Goal: Information Seeking & Learning: Learn about a topic

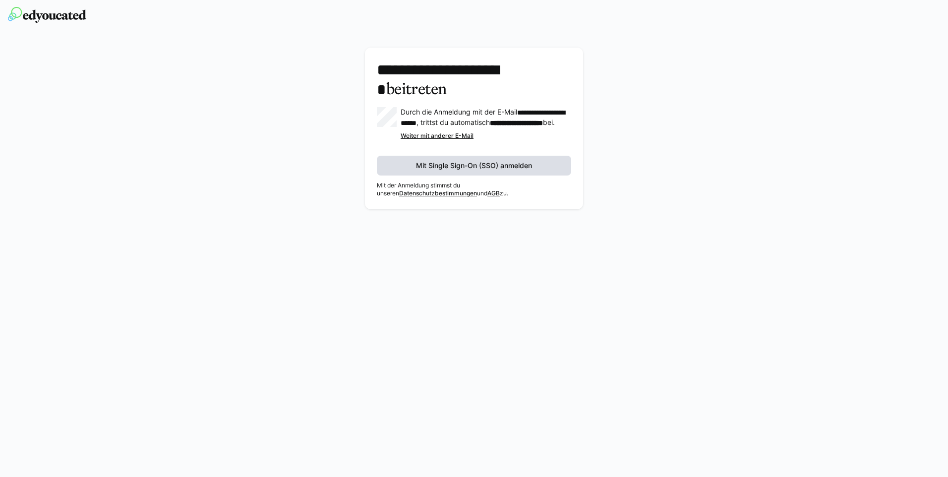
click at [469, 171] on span "Mit Single Sign-On (SSO) anmelden" at bounding box center [473, 166] width 119 height 10
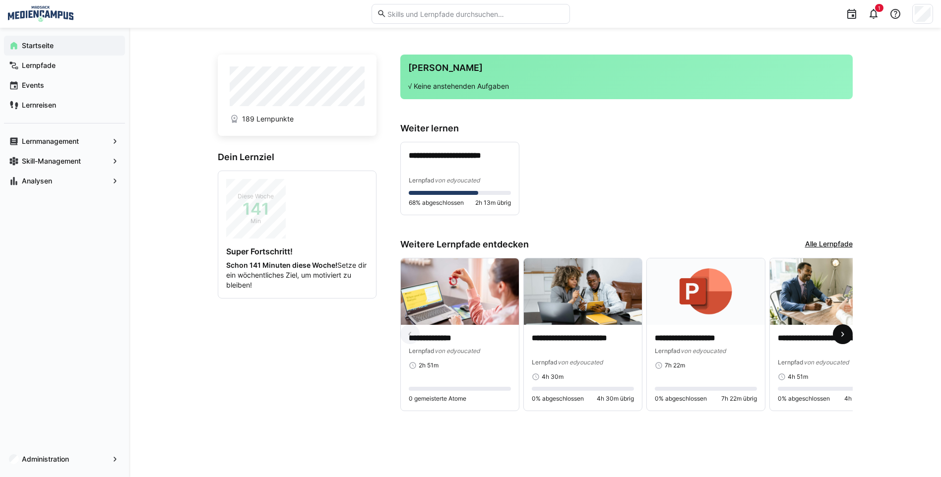
click at [843, 335] on eds-icon at bounding box center [842, 334] width 10 height 10
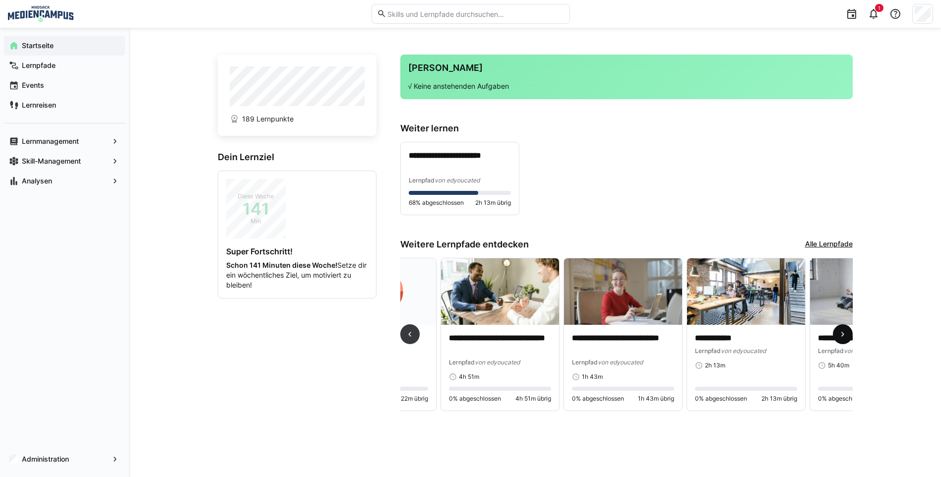
scroll to position [0, 369]
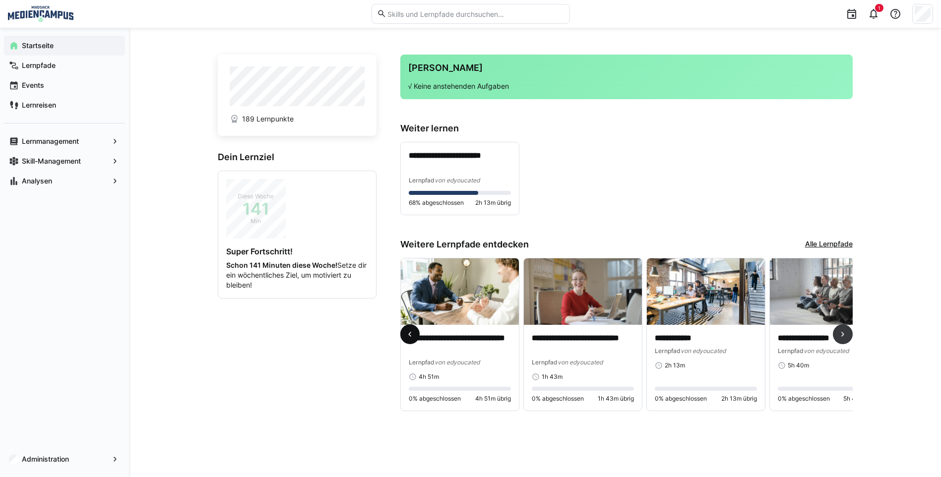
click at [408, 339] on eds-icon at bounding box center [410, 334] width 10 height 10
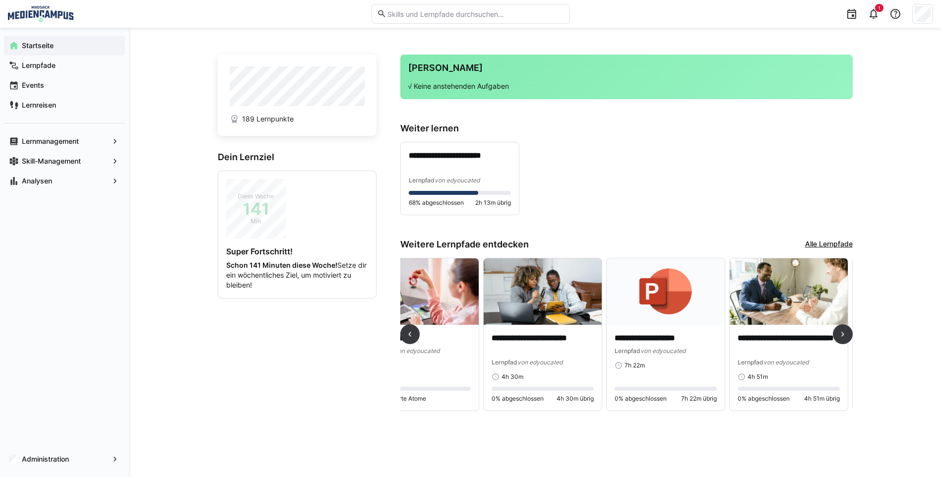
scroll to position [0, 0]
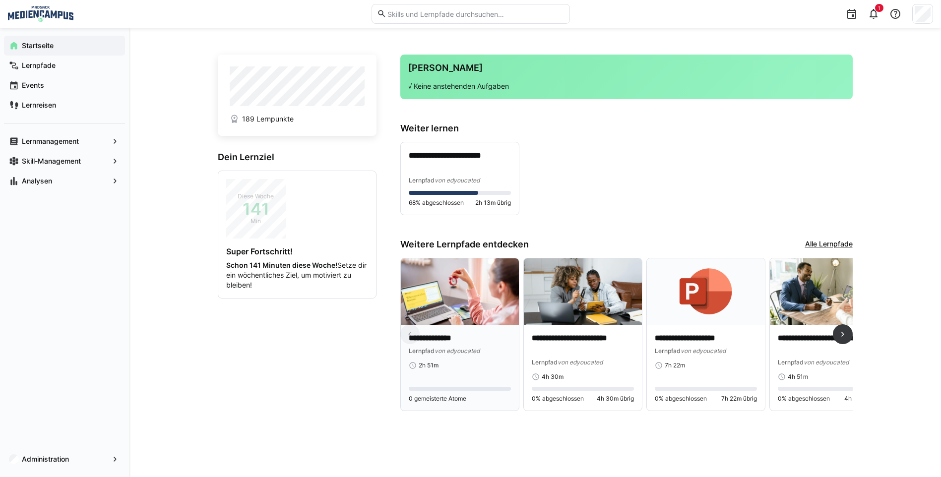
click at [467, 342] on p "**********" at bounding box center [460, 338] width 102 height 11
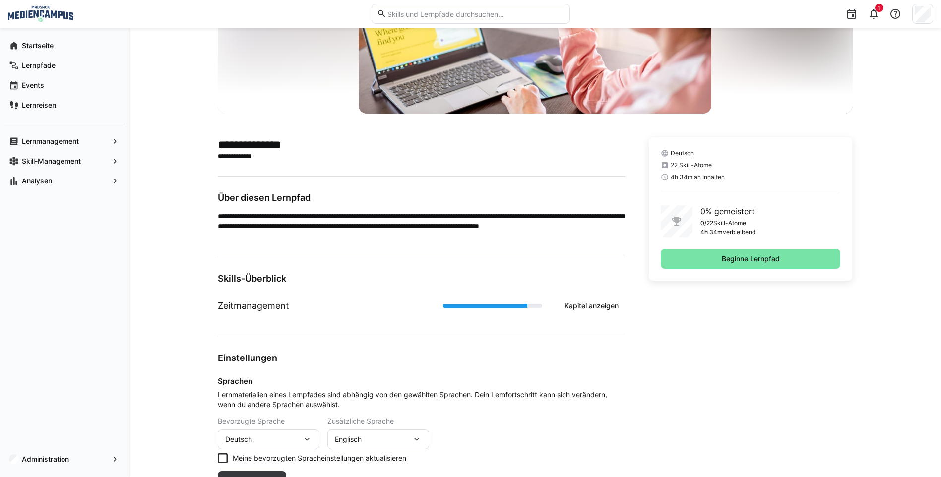
scroll to position [87, 0]
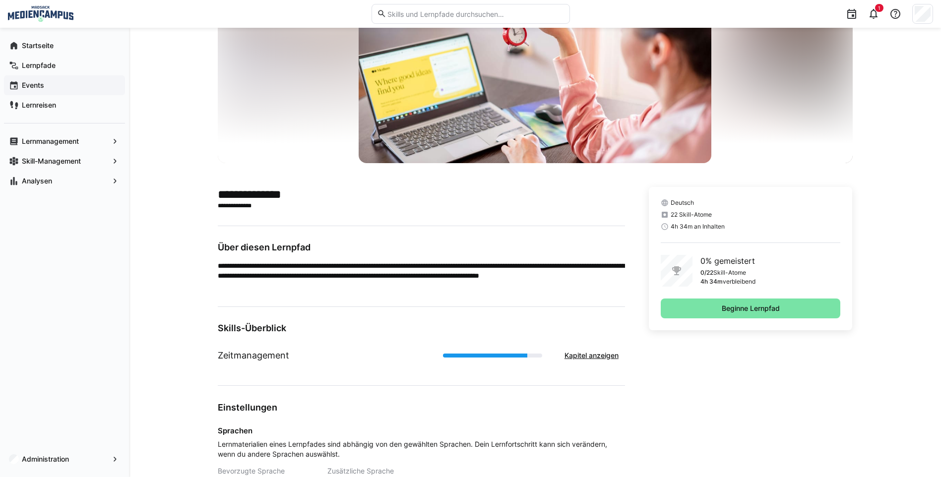
click at [64, 86] on span "Events" at bounding box center [70, 85] width 100 height 10
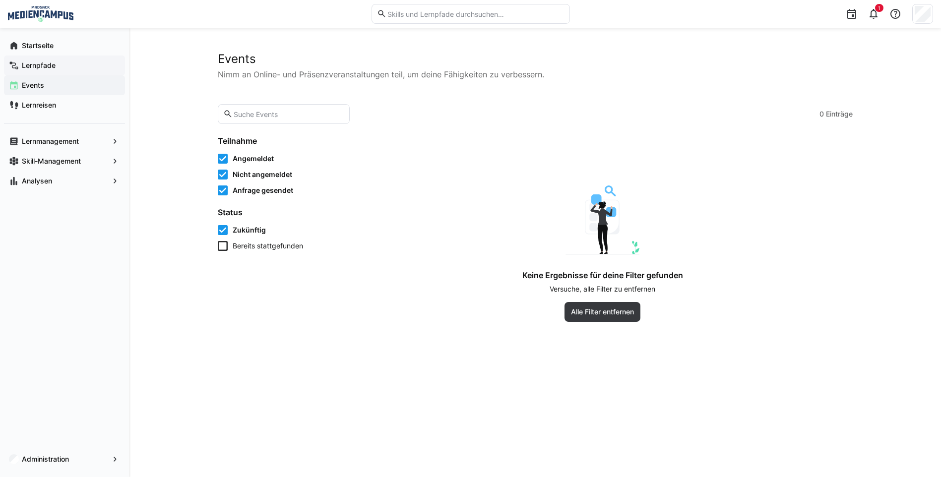
click at [66, 62] on span "Lernpfade" at bounding box center [70, 65] width 100 height 10
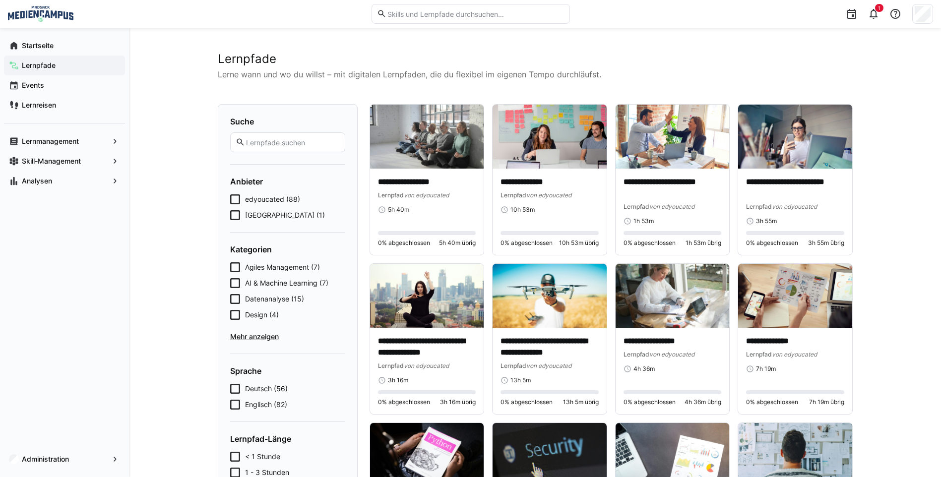
click at [239, 195] on icon at bounding box center [235, 199] width 10 height 10
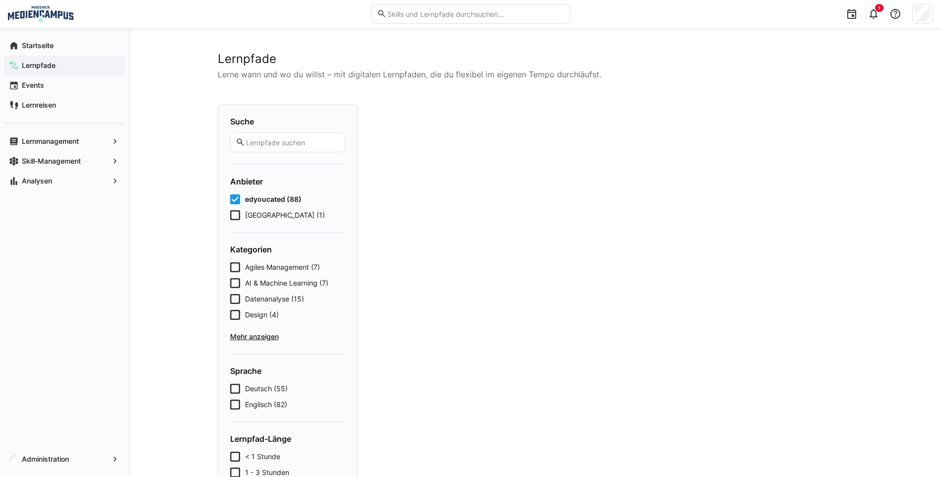
click at [238, 197] on icon at bounding box center [235, 199] width 10 height 10
click at [232, 217] on icon at bounding box center [235, 215] width 10 height 10
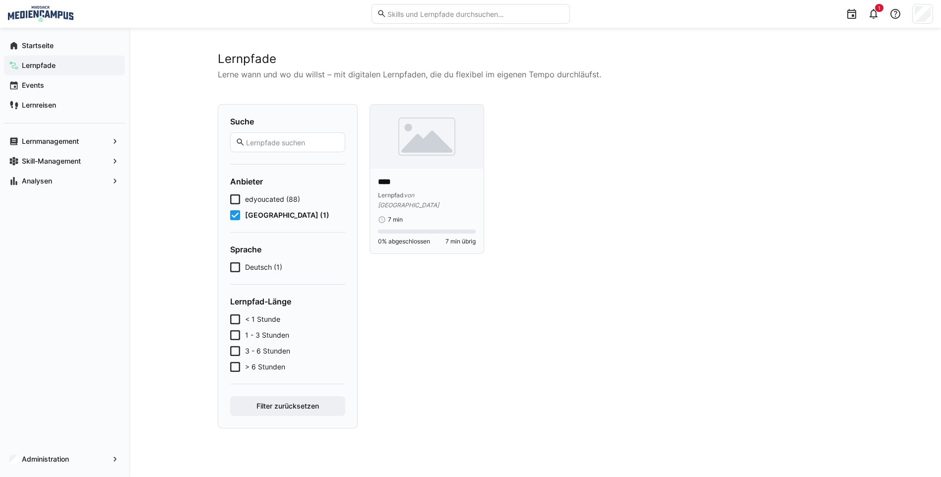
click at [378, 195] on span "Lernpfad" at bounding box center [391, 194] width 26 height 7
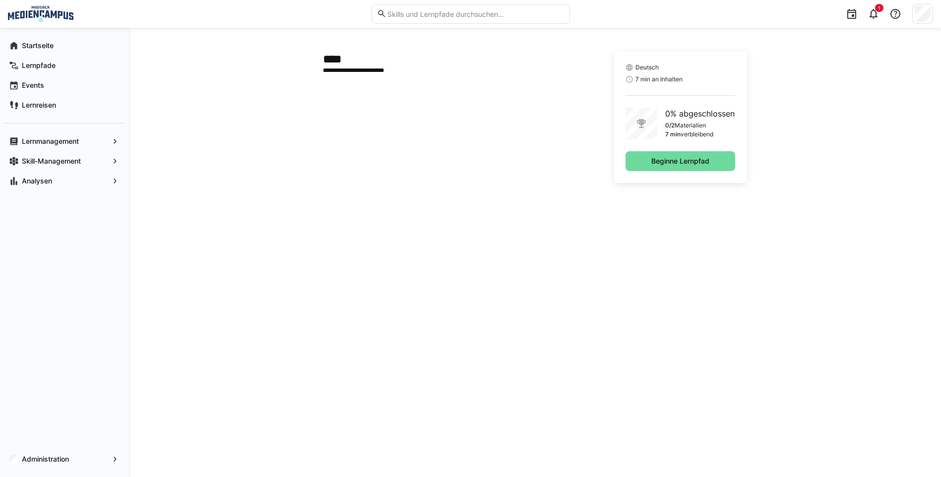
click at [702, 160] on span "Beginne Lernpfad" at bounding box center [680, 161] width 61 height 10
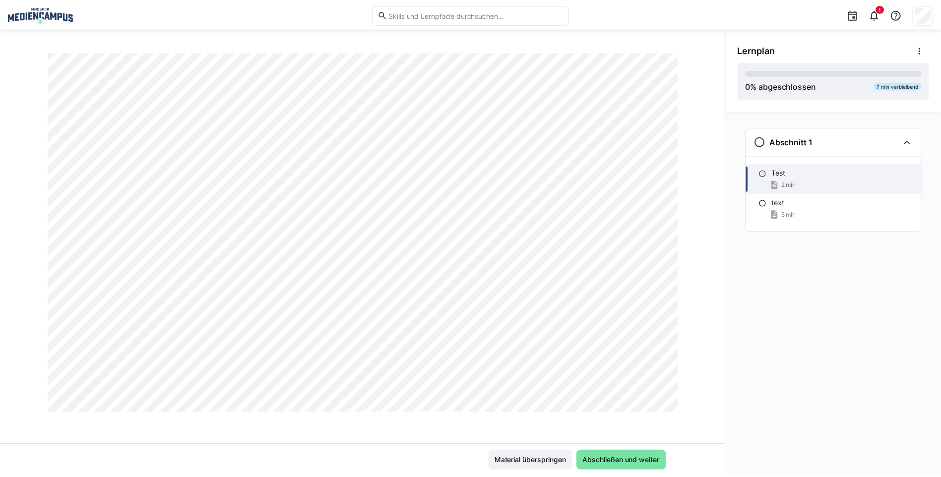
scroll to position [198, 0]
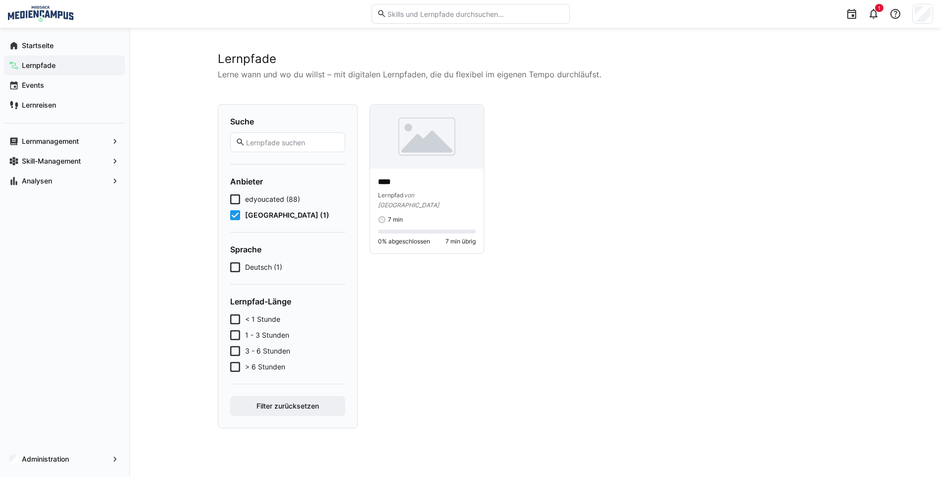
click at [238, 213] on eds-checkbox "[GEOGRAPHIC_DATA] (1)" at bounding box center [287, 215] width 115 height 10
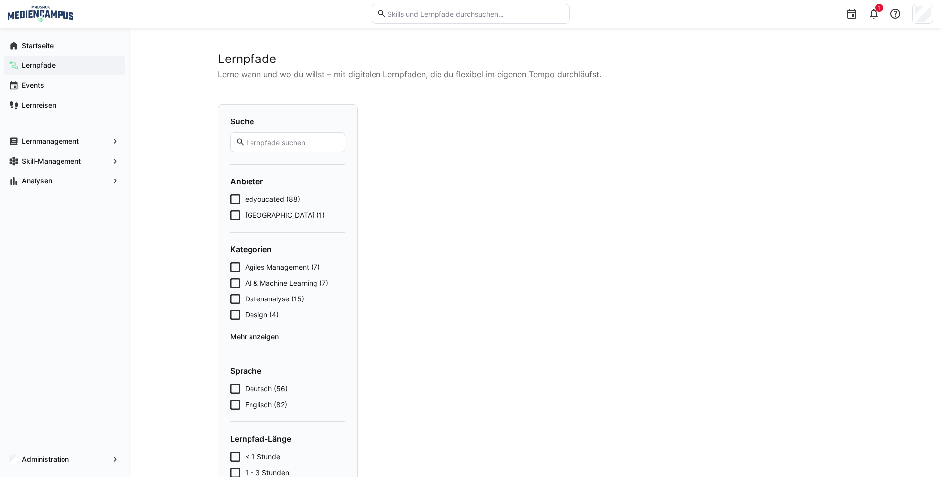
click at [238, 191] on form "Anbieter edyoucated (88) [GEOGRAPHIC_DATA] (1)" at bounding box center [287, 199] width 115 height 44
click at [237, 196] on icon at bounding box center [235, 199] width 10 height 10
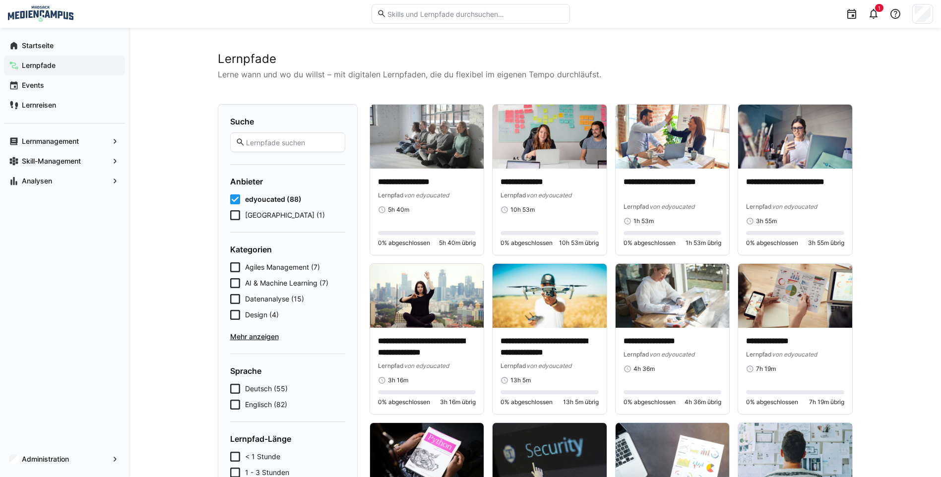
click at [267, 269] on span "Agiles Management (7)" at bounding box center [282, 267] width 75 height 10
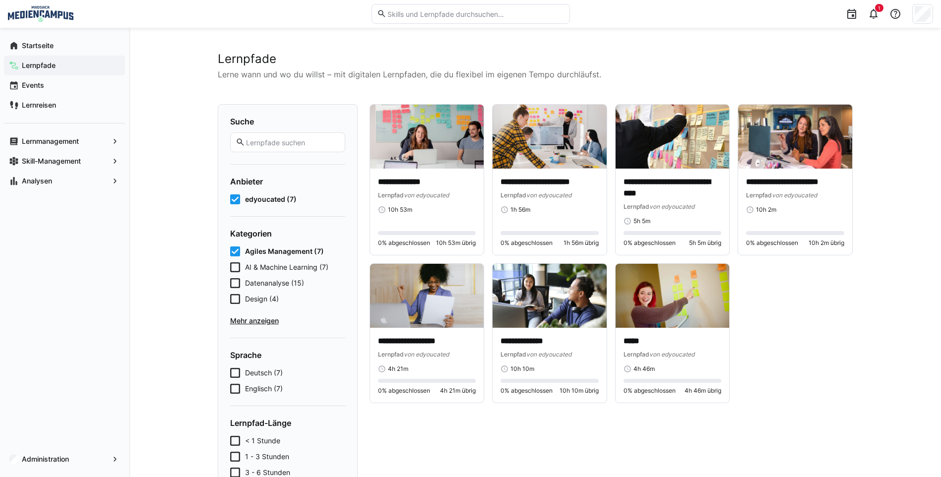
click at [257, 320] on span "Mehr anzeigen" at bounding box center [287, 321] width 115 height 10
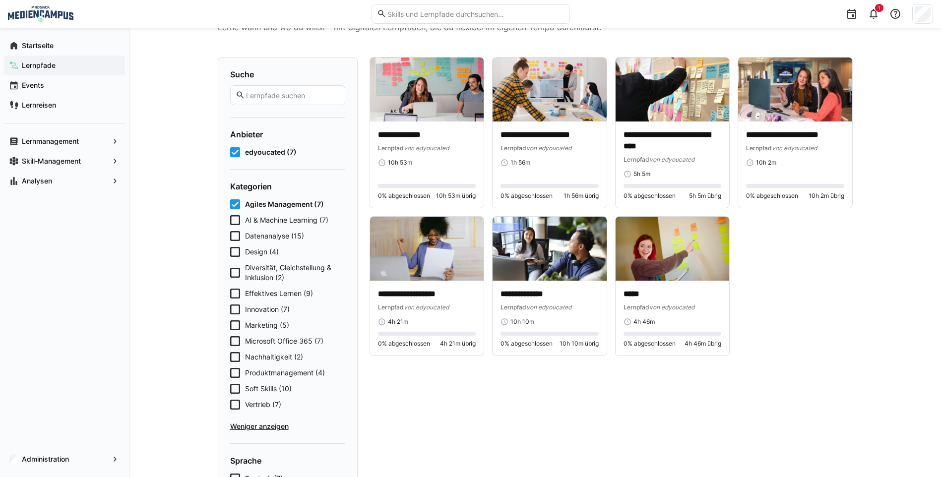
scroll to position [99, 0]
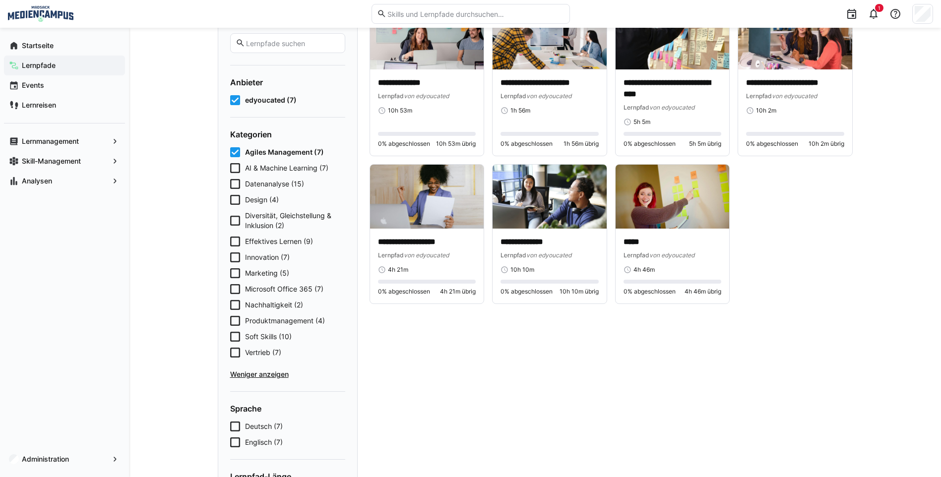
click at [236, 149] on icon at bounding box center [235, 152] width 10 height 10
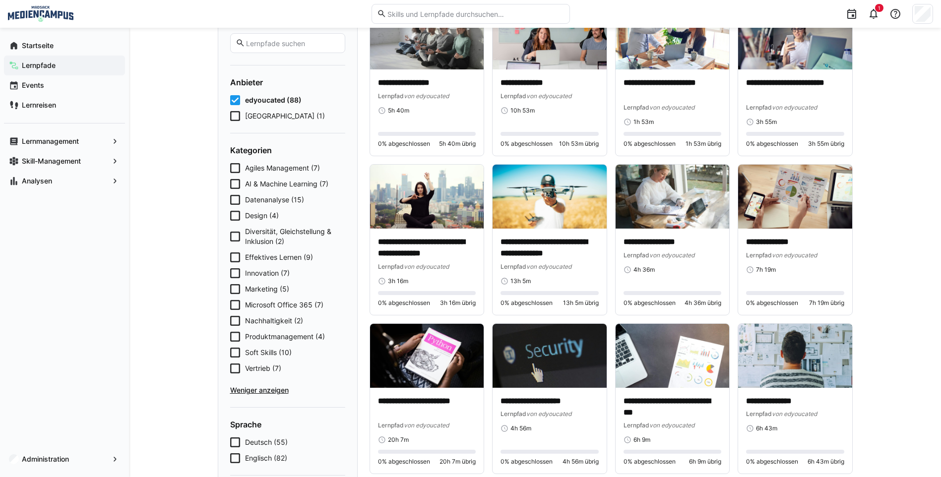
click at [235, 238] on icon at bounding box center [235, 237] width 10 height 10
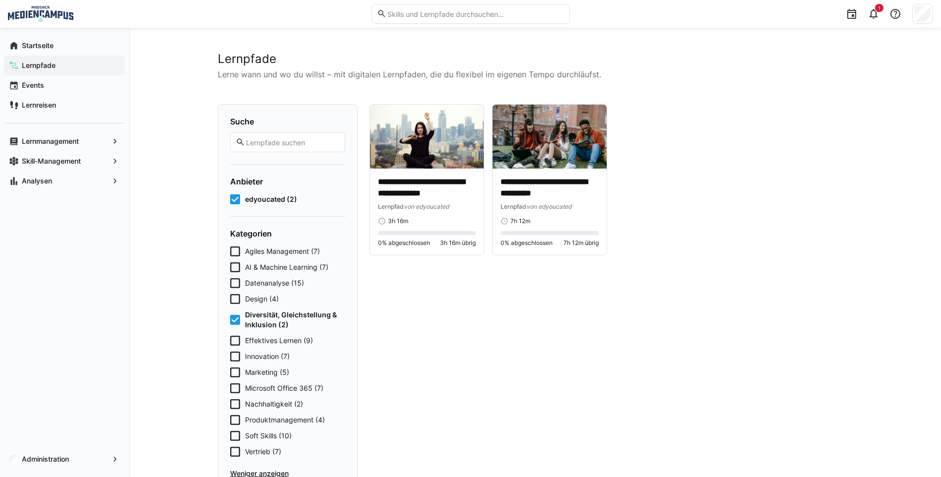
scroll to position [50, 0]
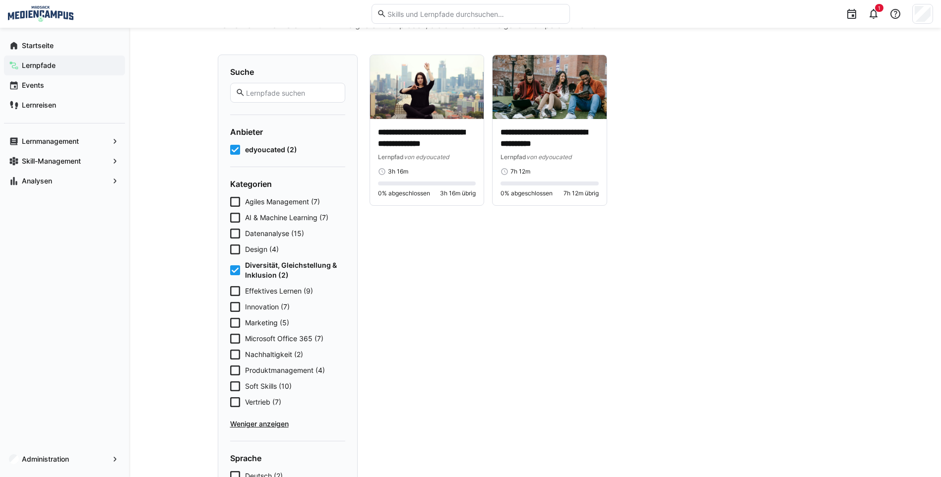
click at [259, 276] on span "Diversität, Gleichstellung & Inklusion (2)" at bounding box center [295, 270] width 100 height 20
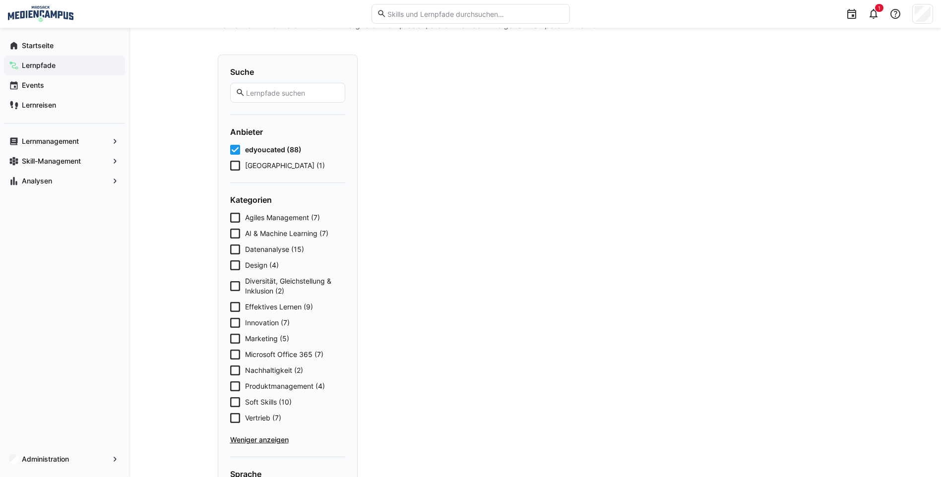
click at [258, 291] on span "Diversität, Gleichstellung & Inklusion (2)" at bounding box center [295, 286] width 100 height 20
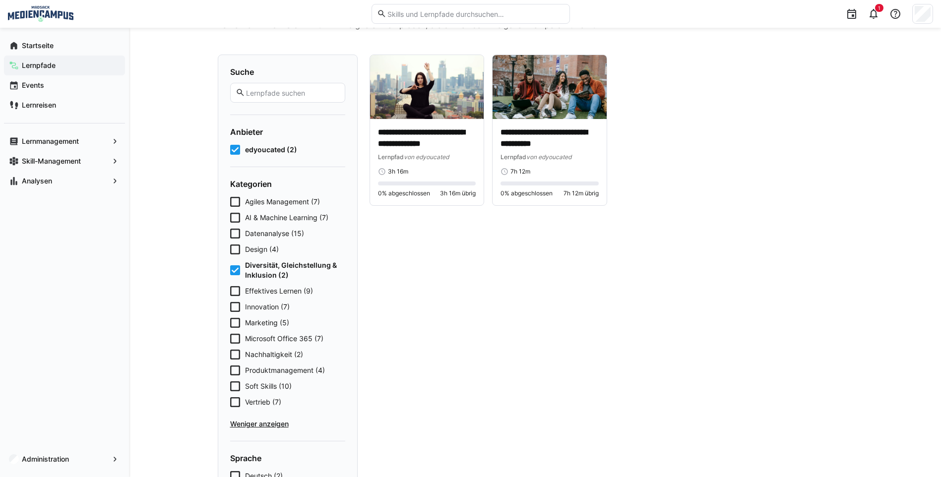
click at [255, 271] on span "Diversität, Gleichstellung & Inklusion (2)" at bounding box center [295, 270] width 100 height 20
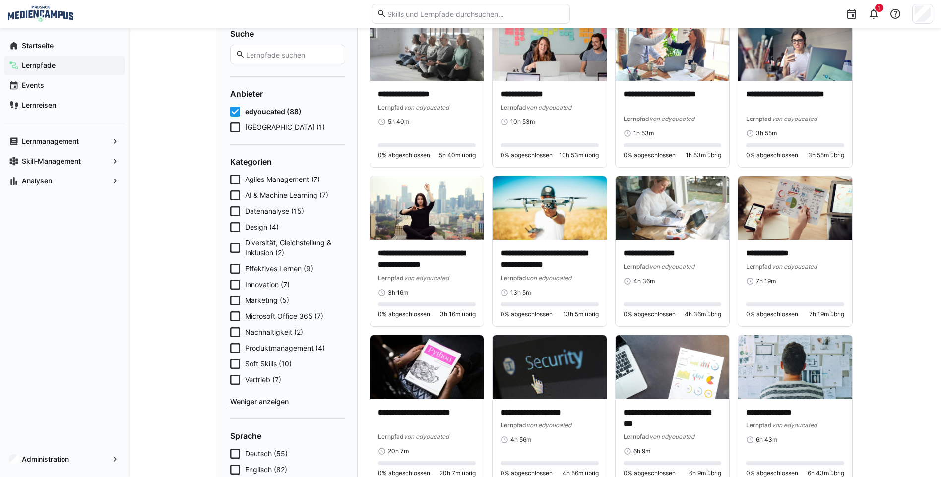
scroll to position [99, 0]
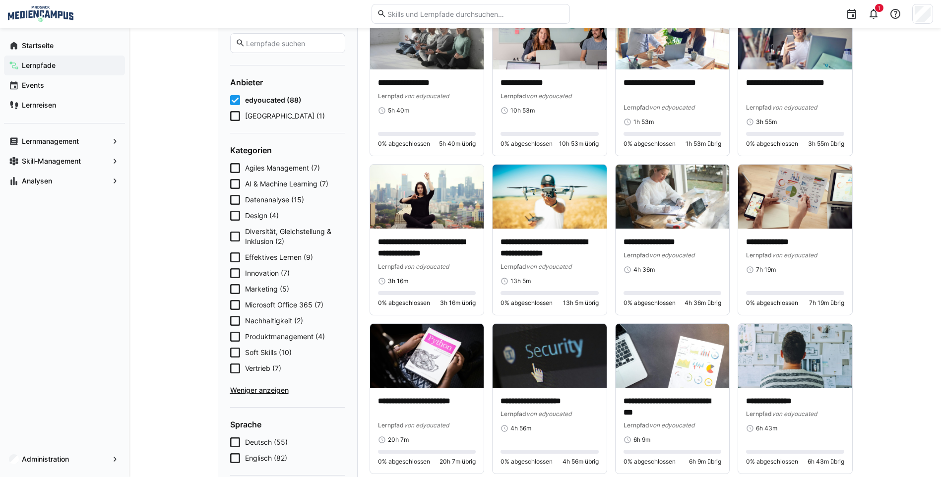
click at [291, 322] on span "Nachhaltigkeit (2)" at bounding box center [274, 321] width 58 height 10
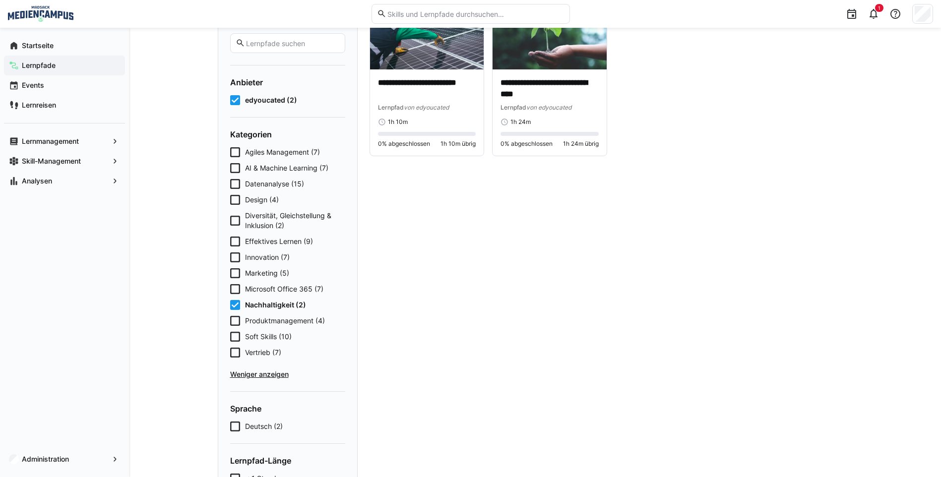
click at [291, 322] on span "Produktmanagement (4)" at bounding box center [285, 321] width 80 height 10
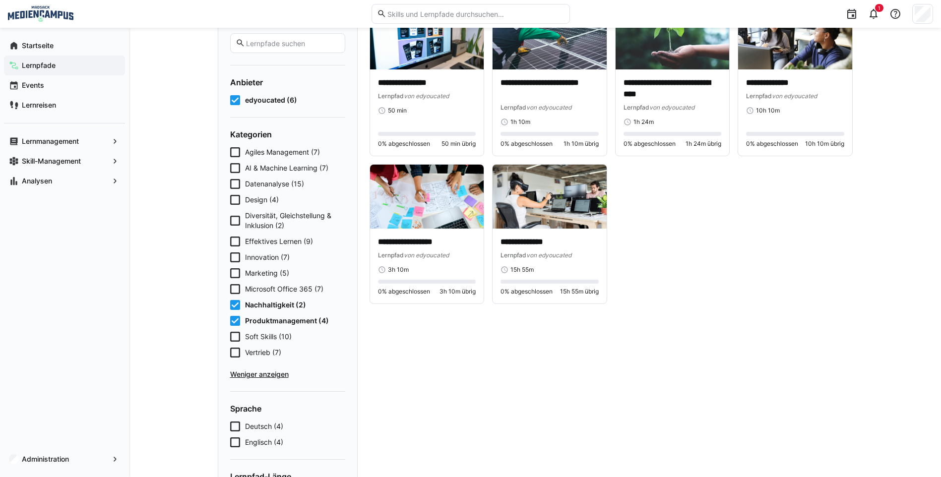
click at [285, 304] on span "Nachhaltigkeit (2)" at bounding box center [275, 305] width 61 height 10
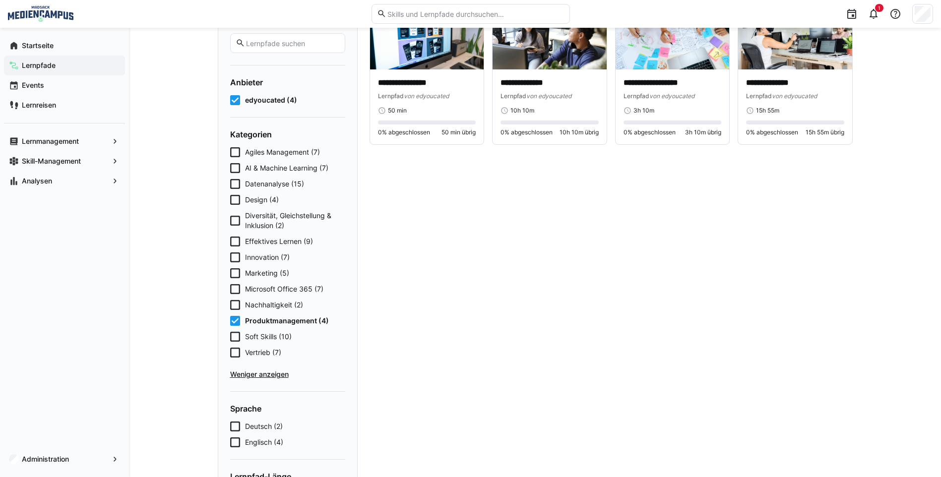
click at [289, 320] on span "Produktmanagement (4)" at bounding box center [287, 321] width 84 height 10
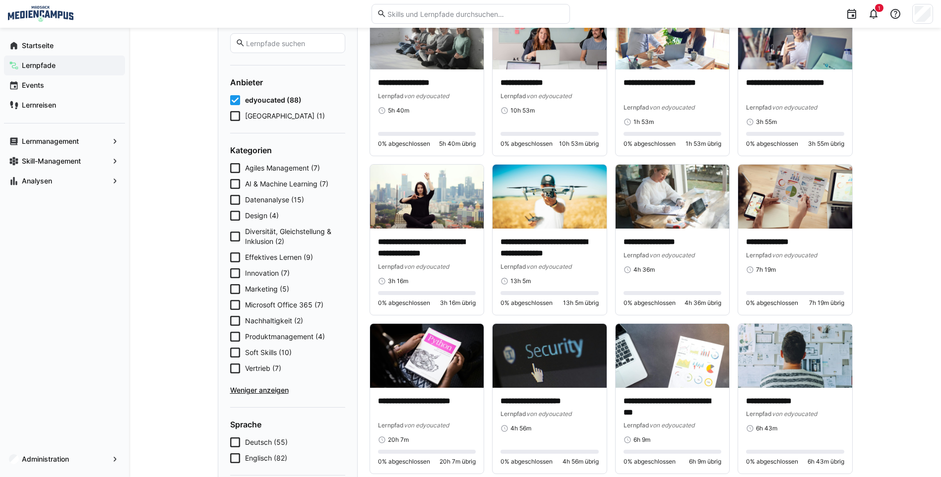
scroll to position [50, 0]
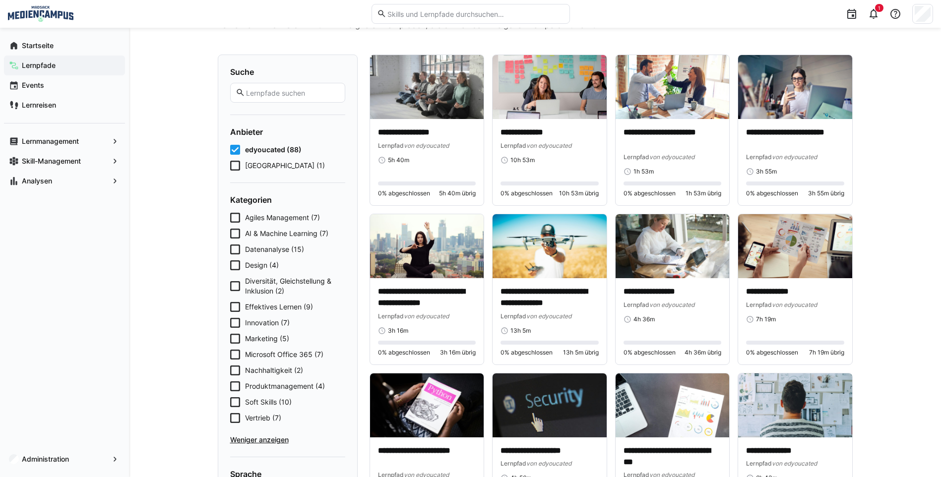
click at [273, 232] on span "AI & Machine Learning (7)" at bounding box center [286, 234] width 83 height 10
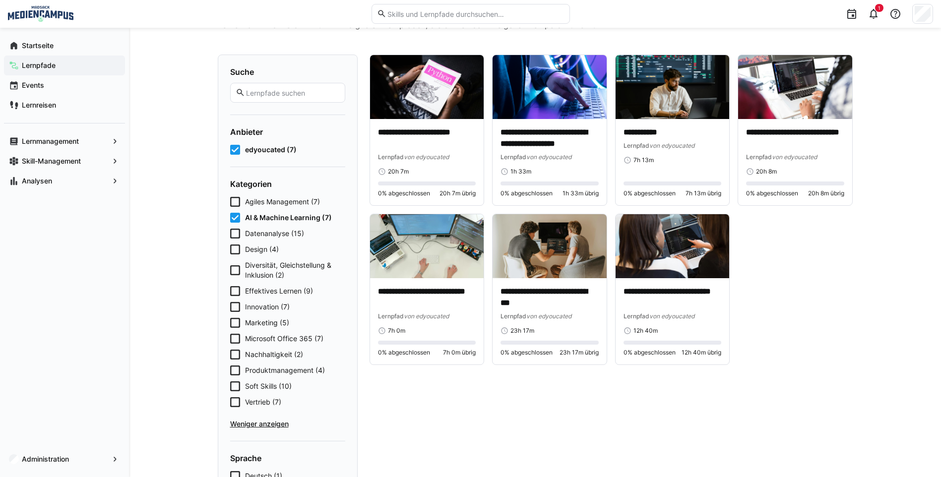
click at [273, 232] on span "Datenanalyse (15)" at bounding box center [274, 234] width 59 height 10
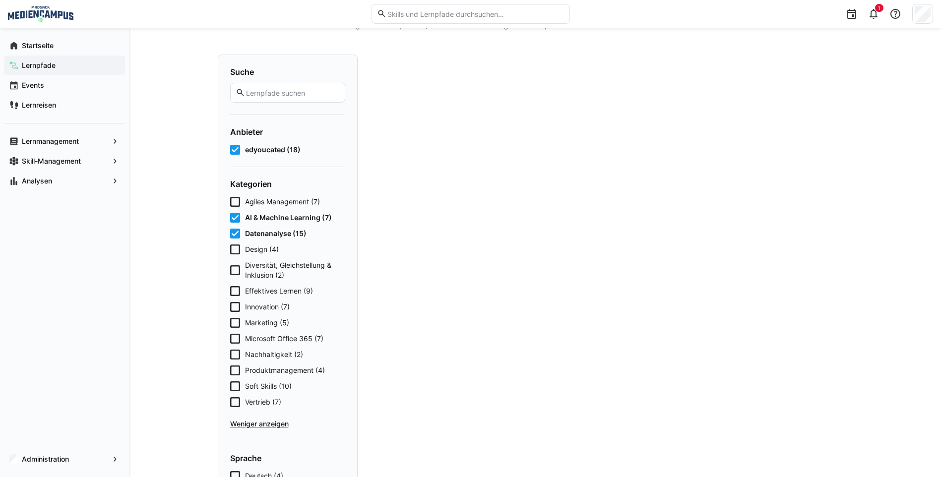
click at [271, 247] on span "Design (4)" at bounding box center [262, 249] width 34 height 10
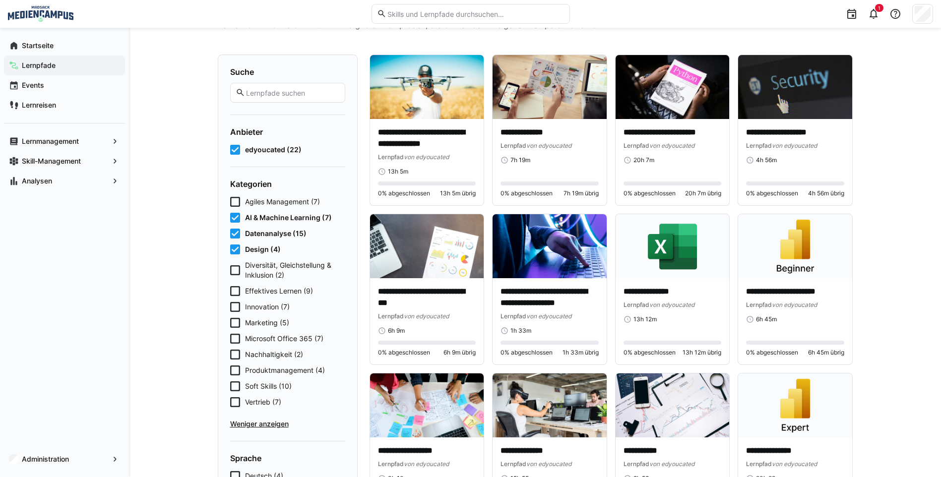
click at [267, 232] on span "Datenanalyse (15)" at bounding box center [275, 234] width 61 height 10
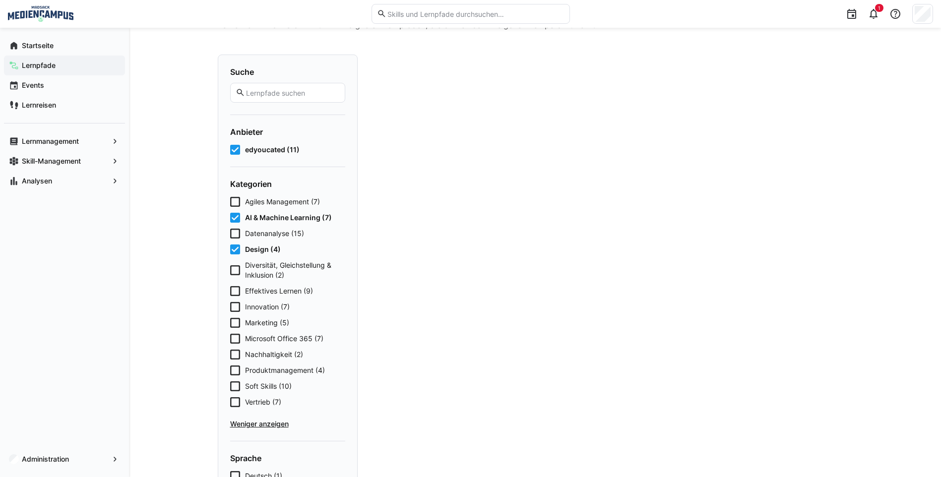
click at [267, 220] on span "AI & Machine Learning (7)" at bounding box center [288, 218] width 87 height 10
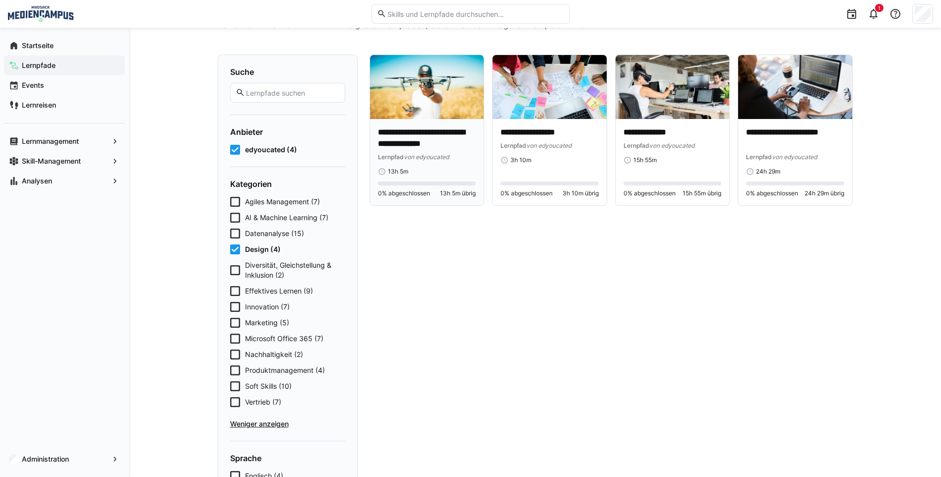
scroll to position [0, 0]
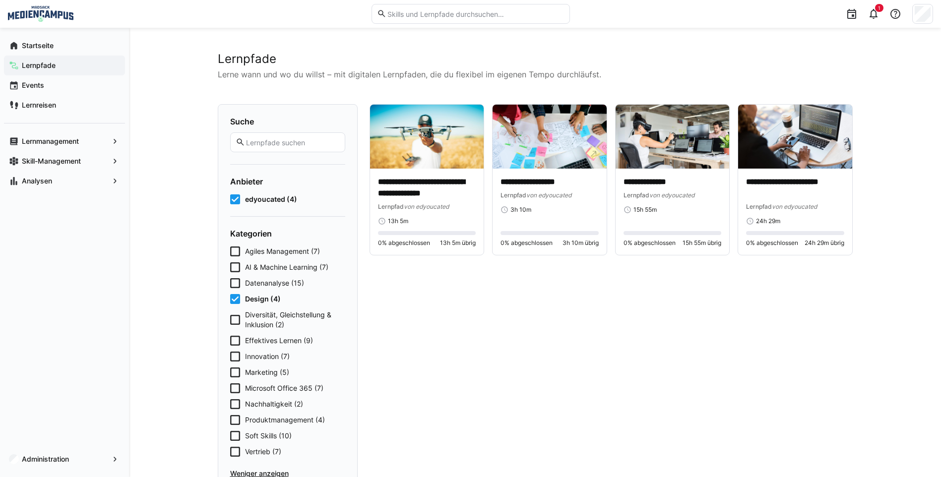
click at [233, 247] on icon at bounding box center [235, 251] width 10 height 10
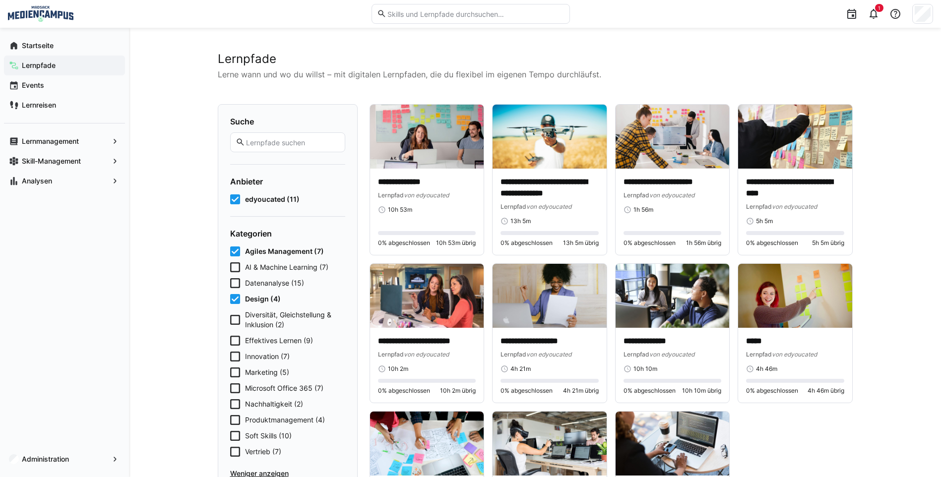
click at [236, 253] on icon at bounding box center [235, 251] width 10 height 10
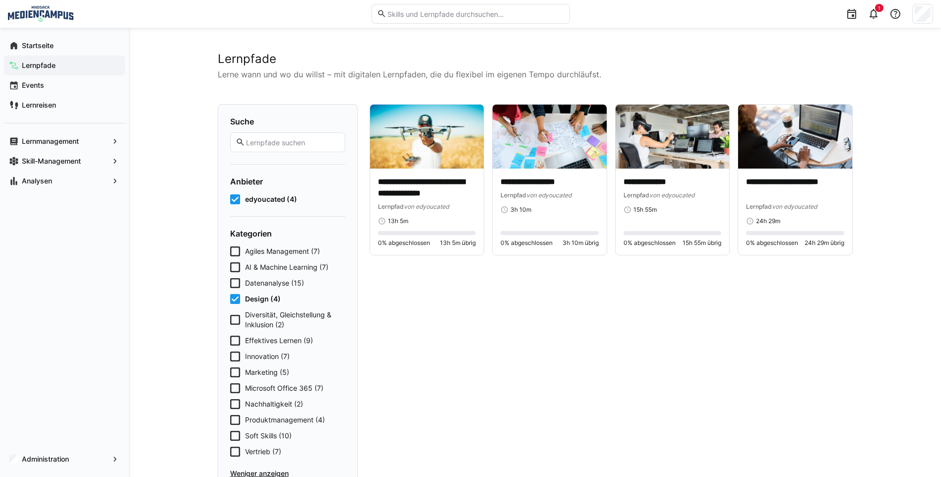
click at [235, 265] on icon at bounding box center [235, 267] width 10 height 10
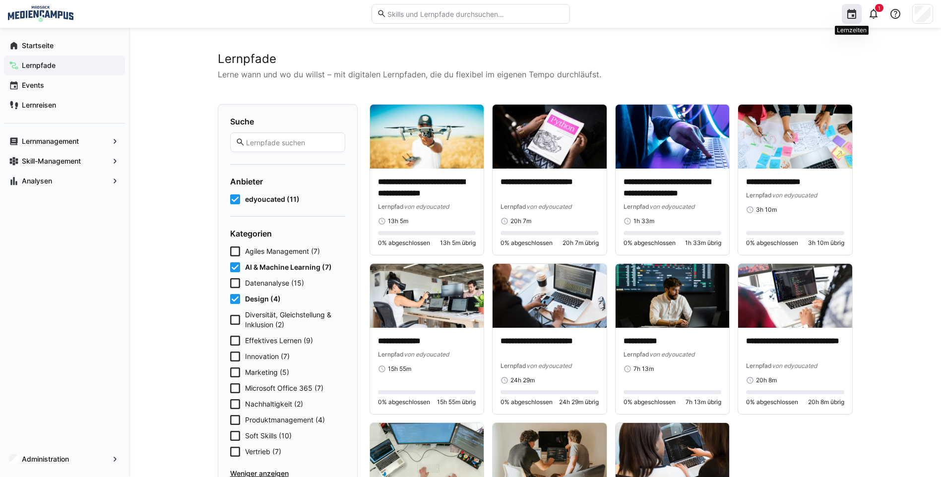
click at [855, 16] on eds-icon at bounding box center [851, 14] width 12 height 12
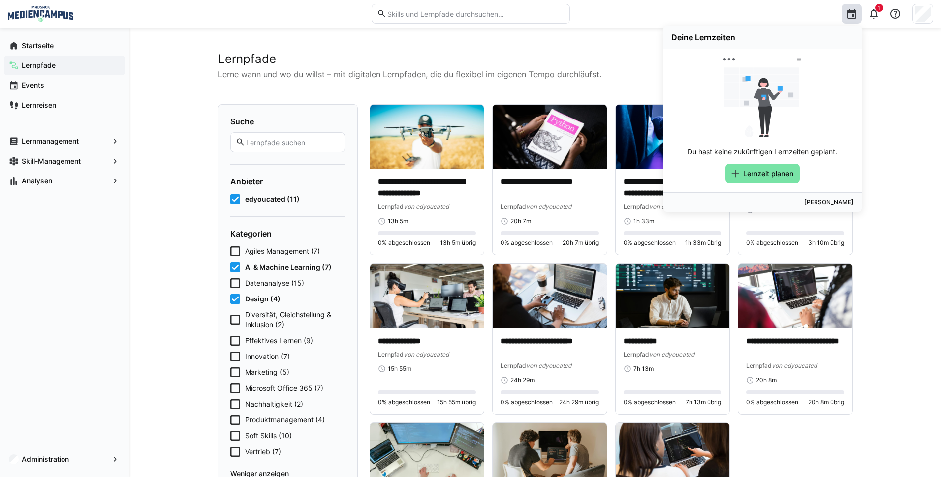
click at [878, 82] on div "**********" at bounding box center [535, 377] width 812 height 699
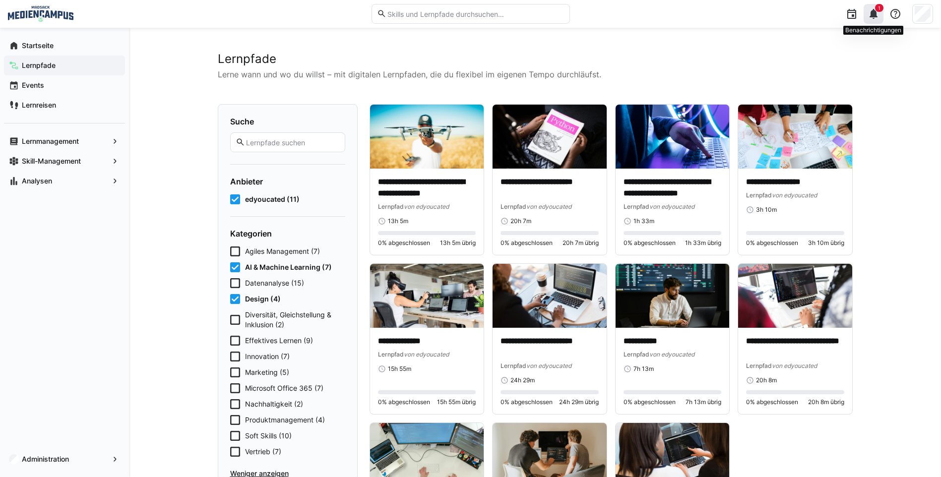
click at [873, 23] on div "1" at bounding box center [873, 14] width 20 height 20
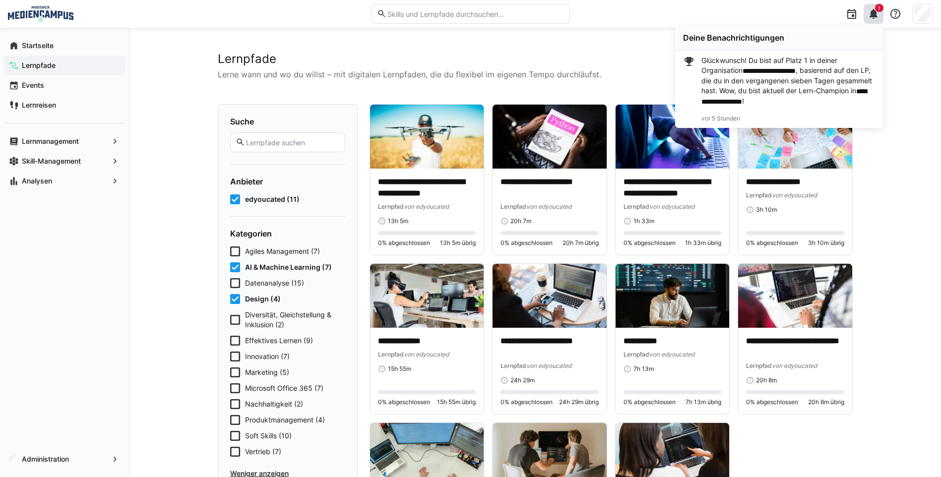
click at [890, 89] on div "**********" at bounding box center [535, 377] width 812 height 699
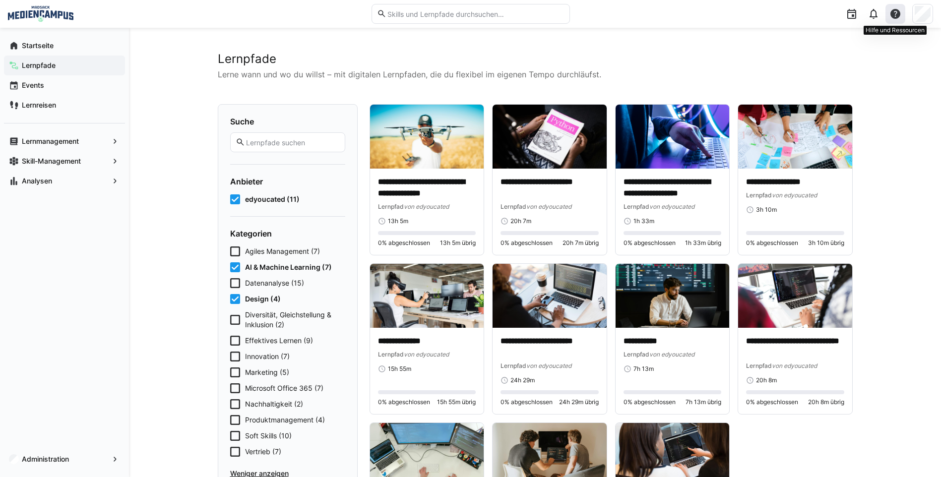
click at [894, 10] on eds-icon at bounding box center [895, 14] width 12 height 12
click at [778, 56] on h2 "Lernpfade" at bounding box center [535, 59] width 635 height 15
click at [868, 19] on eds-icon at bounding box center [873, 14] width 12 height 12
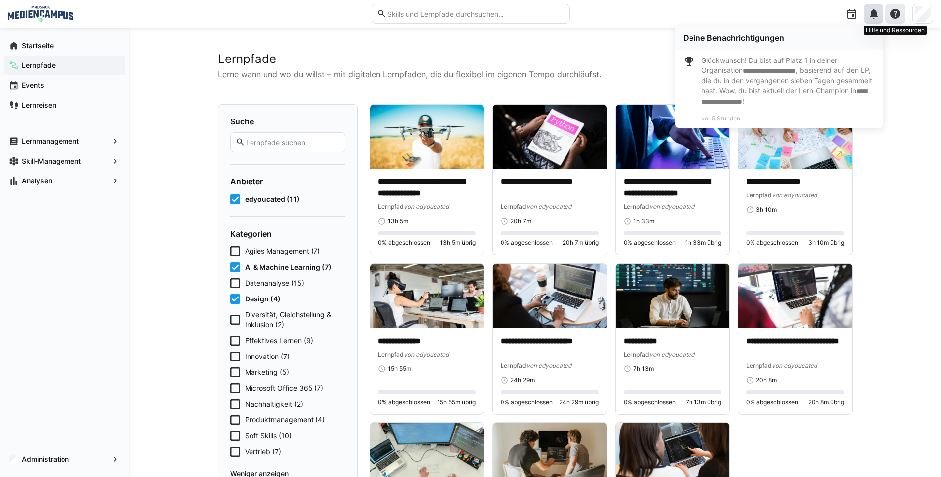
click at [892, 16] on eds-icon at bounding box center [895, 14] width 12 height 12
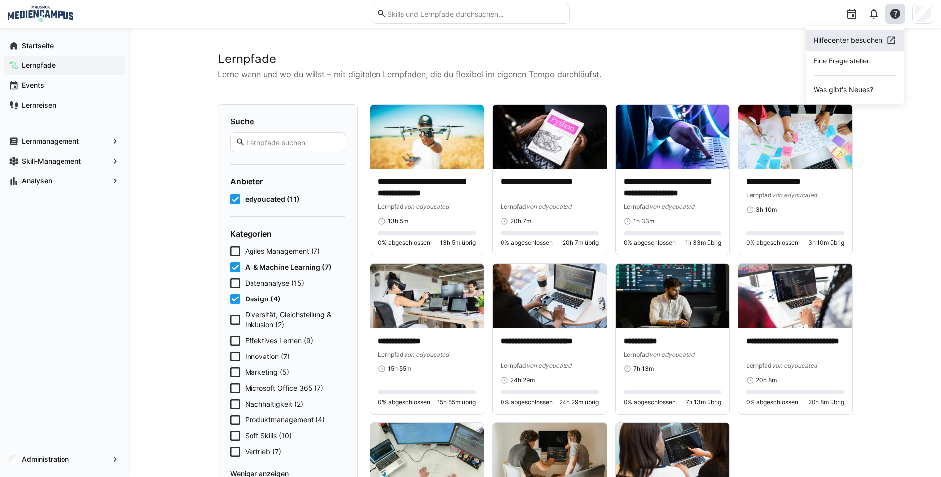
click at [854, 45] on span "Hilfecenter besuchen" at bounding box center [854, 40] width 99 height 21
click at [0, 0] on app-navigation-label "Lernmanagement" at bounding box center [0, 0] width 0 height 0
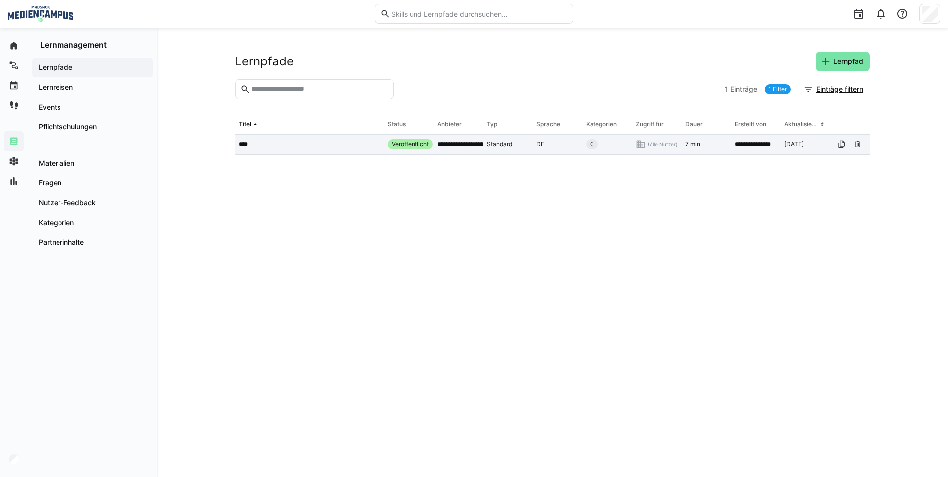
click at [483, 149] on div "Standard" at bounding box center [508, 145] width 50 height 20
click at [8, 2] on div at bounding box center [474, 14] width 932 height 28
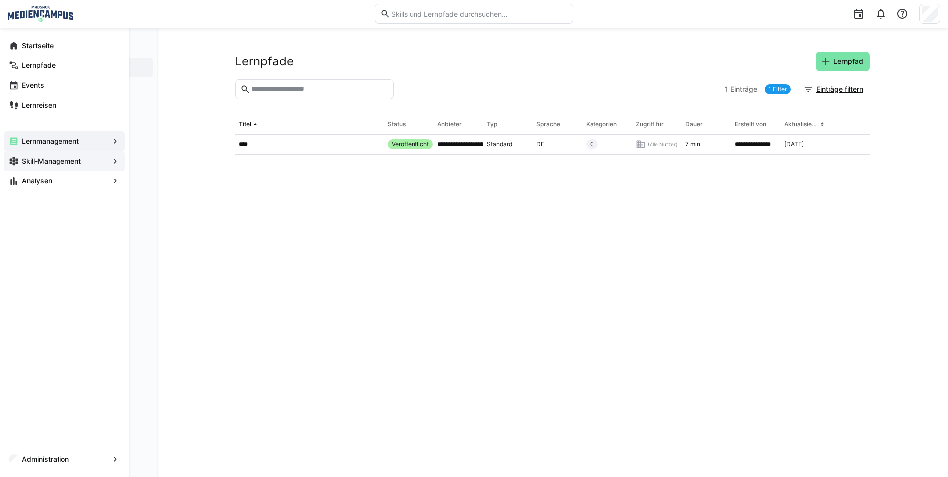
click at [0, 0] on app-navigation-label "Skill-Management" at bounding box center [0, 0] width 0 height 0
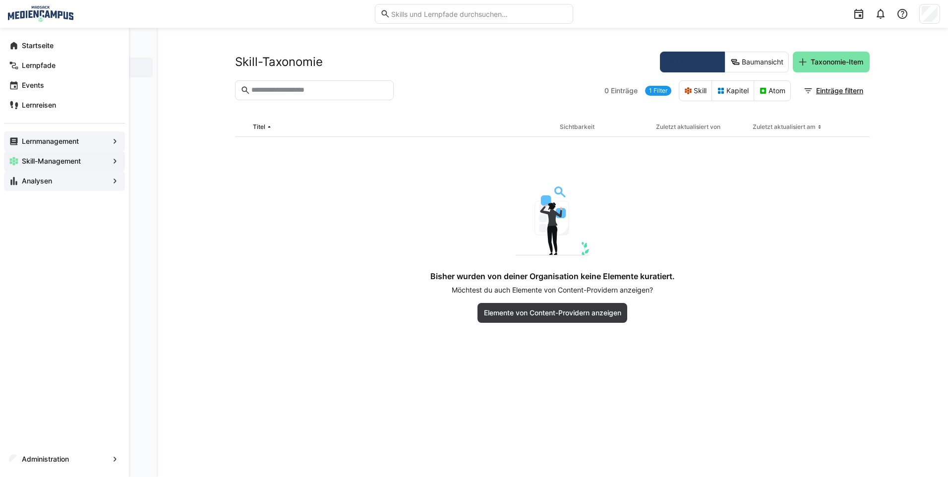
click at [104, 180] on span "Analysen" at bounding box center [64, 181] width 88 height 10
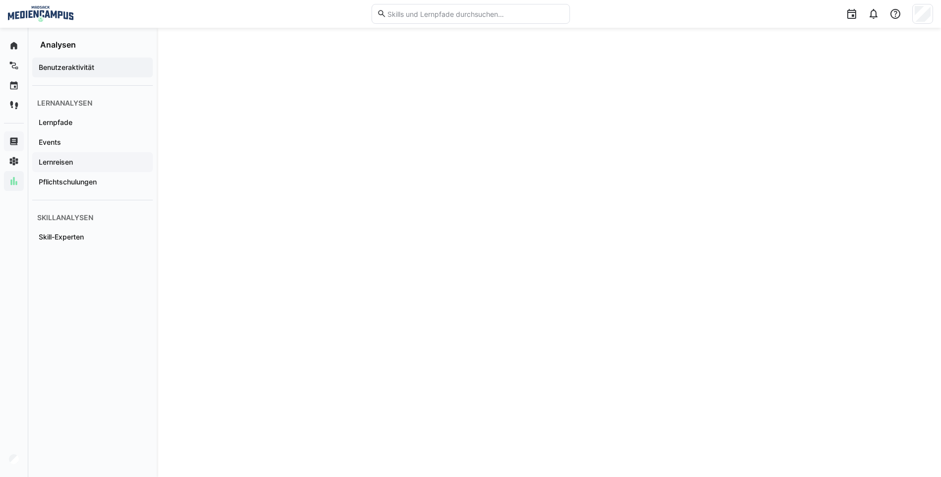
scroll to position [1338, 0]
click at [0, 0] on app-navigation-label "Skill-Experten" at bounding box center [0, 0] width 0 height 0
click at [0, 0] on app-navigation-label "Benutzeraktivität" at bounding box center [0, 0] width 0 height 0
click at [68, 149] on div "Events" at bounding box center [92, 142] width 120 height 20
click at [86, 121] on span "Lernpfade" at bounding box center [92, 123] width 111 height 10
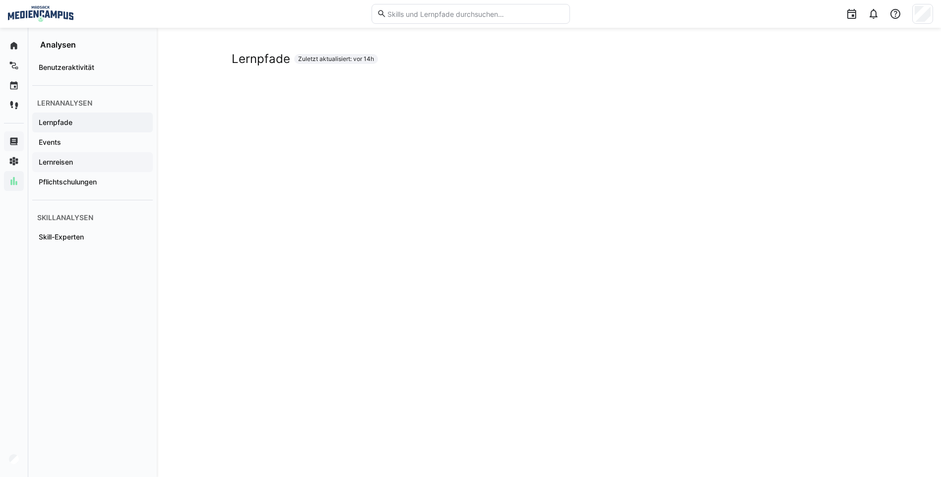
click at [78, 167] on span "Lernreisen" at bounding box center [92, 162] width 111 height 10
click at [75, 188] on div "Pflichtschulungen" at bounding box center [92, 182] width 120 height 20
click at [78, 164] on span "Lernreisen" at bounding box center [92, 162] width 111 height 10
click at [77, 143] on span "Events" at bounding box center [92, 142] width 111 height 10
click at [0, 0] on app-navigation-label "Benutzeraktivität" at bounding box center [0, 0] width 0 height 0
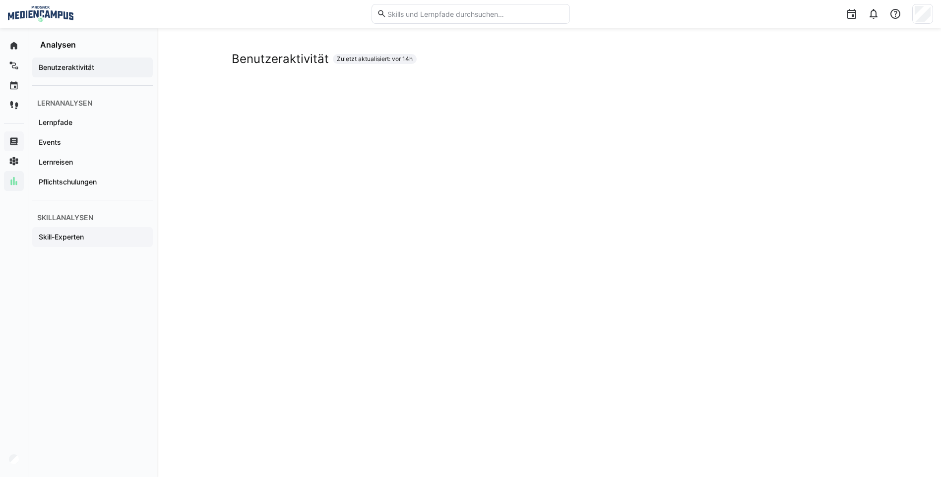
click at [0, 0] on app-navigation-label "Skill-Experten" at bounding box center [0, 0] width 0 height 0
click at [0, 0] on app-navigation-label "Benutzeraktivität" at bounding box center [0, 0] width 0 height 0
